Goal: Information Seeking & Learning: Learn about a topic

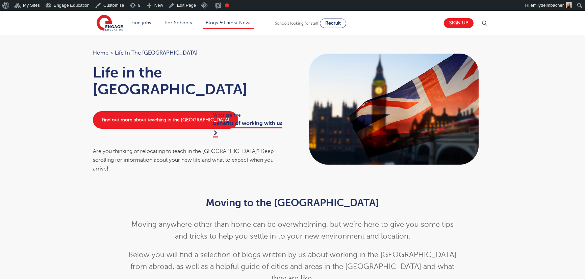
scroll to position [354, 0]
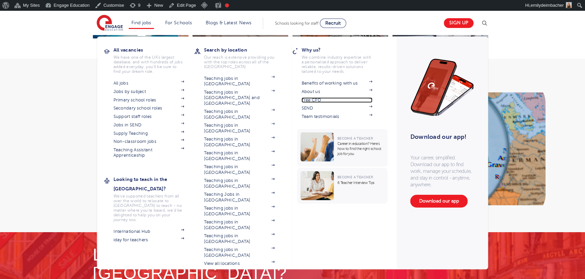
click at [315, 99] on link "Free CPD" at bounding box center [336, 100] width 71 height 5
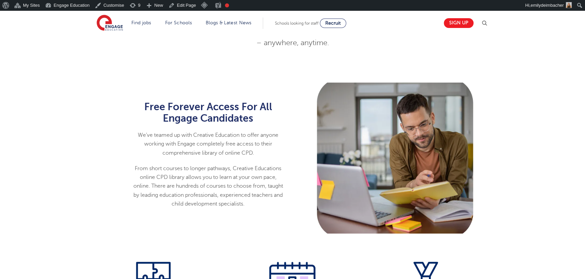
scroll to position [368, 0]
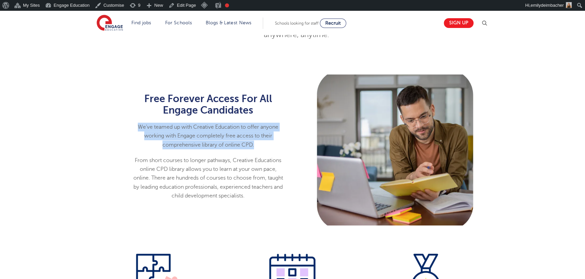
drag, startPoint x: 135, startPoint y: 126, endPoint x: 261, endPoint y: 144, distance: 127.3
click at [261, 144] on p "We’ve teamed up with Creative Education to offer anyone working with Engage com…" at bounding box center [208, 136] width 151 height 27
copy p "We’ve teamed up with Creative Education to offer anyone working with Engage com…"
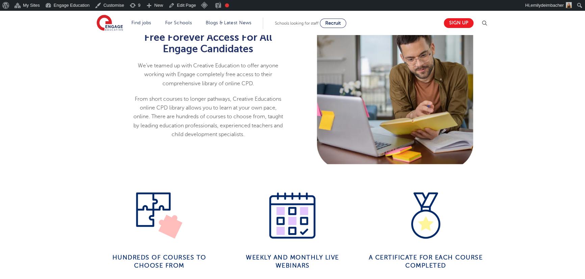
click at [203, 108] on p "From short courses to longer pathways, Creative Educations online CPD library a…" at bounding box center [208, 117] width 151 height 44
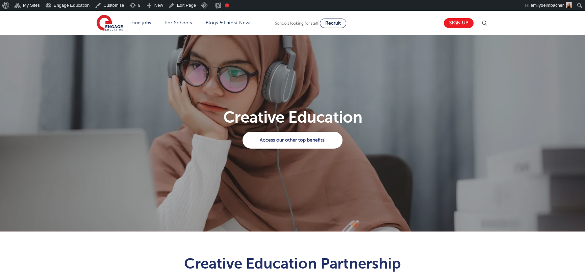
scroll to position [0, 0]
